Goal: Entertainment & Leisure: Consume media (video, audio)

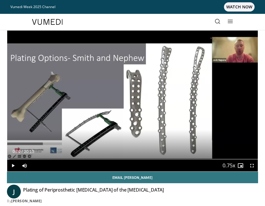
click at [253, 165] on span "Video Player" at bounding box center [252, 166] width 12 height 12
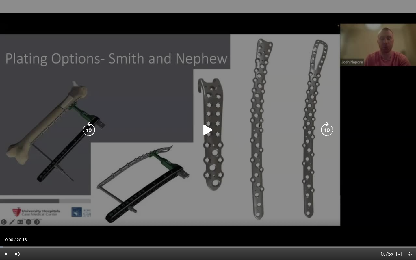
click at [208, 124] on icon "Video Player" at bounding box center [208, 130] width 16 height 16
click at [210, 130] on icon "Video Player" at bounding box center [208, 130] width 16 height 16
click at [264, 68] on div "10 seconds Tap to unmute" at bounding box center [208, 130] width 416 height 260
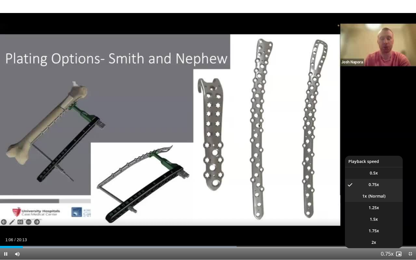
click at [264, 199] on li "1x" at bounding box center [374, 196] width 58 height 12
click at [264, 186] on li "0.75x" at bounding box center [374, 185] width 58 height 12
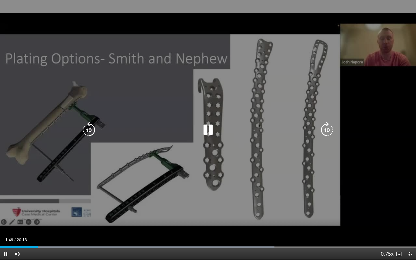
click at [91, 126] on icon "Video Player" at bounding box center [89, 130] width 16 height 16
click at [93, 130] on icon "Video Player" at bounding box center [89, 130] width 16 height 16
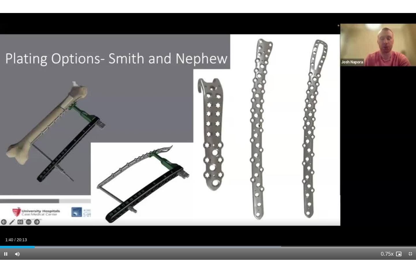
click at [264, 206] on span "Video Player" at bounding box center [410, 254] width 12 height 12
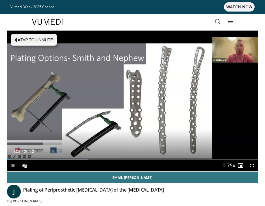
click at [251, 167] on span "Video Player" at bounding box center [252, 166] width 12 height 12
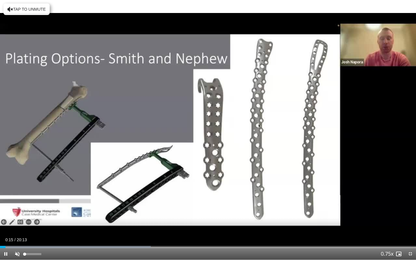
click at [17, 206] on span "Video Player" at bounding box center [18, 254] width 12 height 12
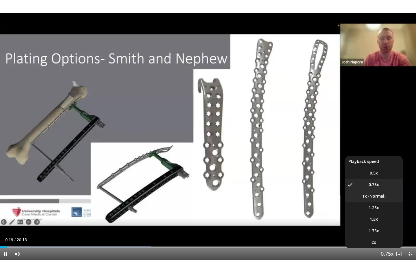
click at [264, 197] on li "1x" at bounding box center [374, 196] width 58 height 12
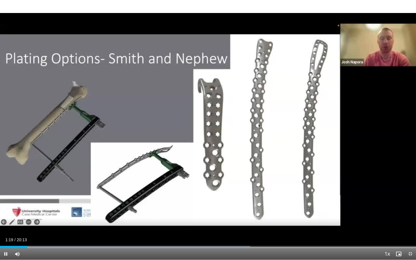
click at [264, 206] on span "Video Player" at bounding box center [410, 254] width 12 height 12
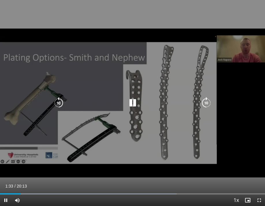
scroll to position [44, 0]
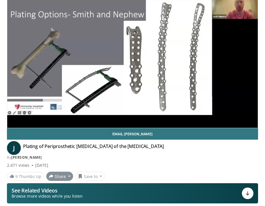
click at [68, 176] on button "Share" at bounding box center [59, 176] width 27 height 9
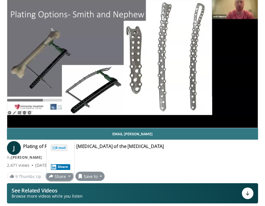
click at [99, 176] on button "Save to" at bounding box center [89, 176] width 29 height 9
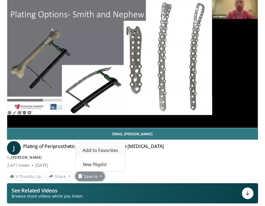
click at [105, 150] on span "Add to Favorites" at bounding box center [101, 150] width 36 height 6
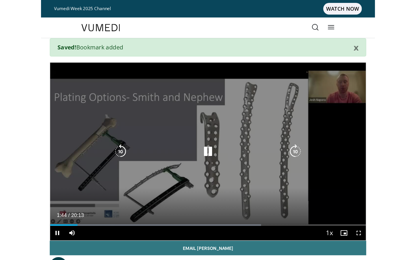
scroll to position [0, 0]
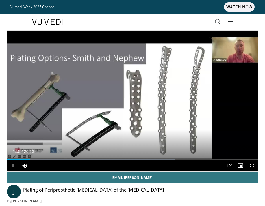
click at [241, 165] on span "Video Player" at bounding box center [240, 166] width 12 height 12
click at [242, 165] on span "Video Player" at bounding box center [240, 166] width 12 height 12
click at [253, 165] on span "Video Player" at bounding box center [252, 166] width 12 height 12
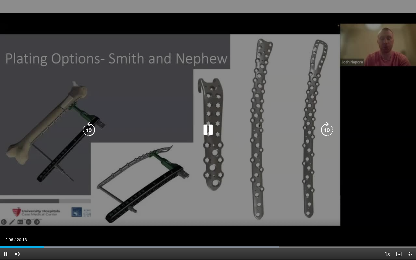
click at [264, 128] on icon "Video Player" at bounding box center [327, 130] width 16 height 16
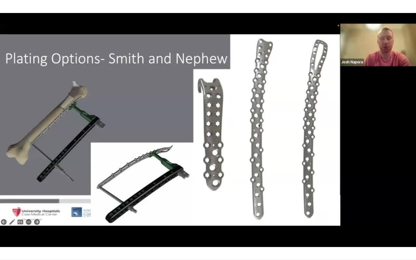
click at [264, 90] on div "10 seconds Tap to unmute" at bounding box center [208, 130] width 416 height 260
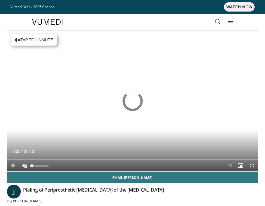
click at [25, 164] on span "Video Player" at bounding box center [25, 166] width 12 height 12
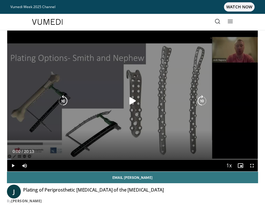
click at [133, 104] on icon "Video Player" at bounding box center [133, 101] width 12 height 12
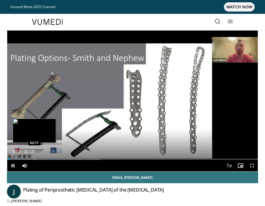
click at [34, 159] on div "Loaded : 37.09% 00:12 02:11" at bounding box center [132, 156] width 250 height 5
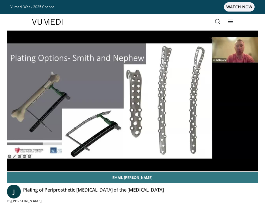
click at [231, 20] on icon at bounding box center [230, 21] width 6 height 6
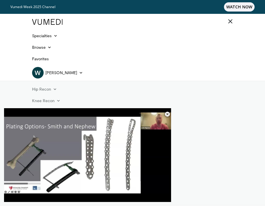
click at [230, 22] on icon at bounding box center [230, 21] width 6 height 6
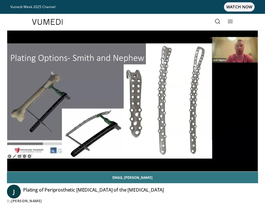
click at [231, 23] on icon at bounding box center [230, 21] width 6 height 6
